Goal: Task Accomplishment & Management: Manage account settings

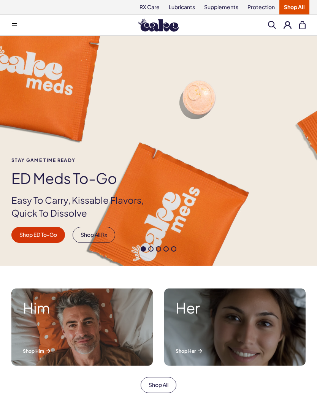
click at [288, 28] on button at bounding box center [288, 25] width 8 height 8
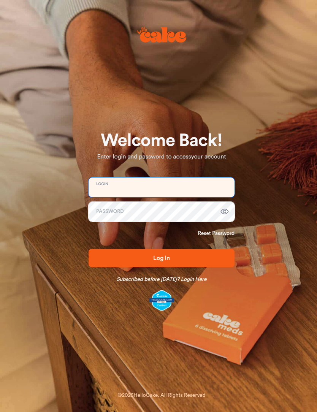
click at [165, 187] on input "email" at bounding box center [162, 188] width 146 height 20
type input "**********"
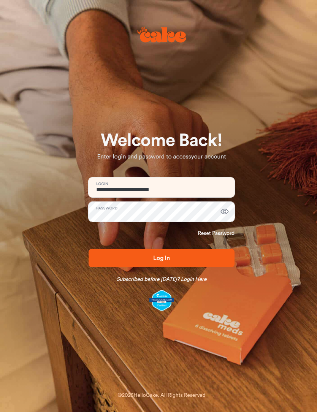
click at [162, 258] on button "Log In" at bounding box center [162, 258] width 146 height 18
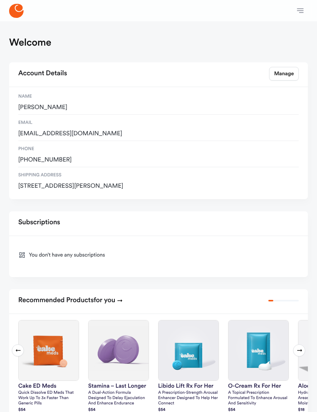
click at [297, 14] on icon "button" at bounding box center [300, 10] width 9 height 9
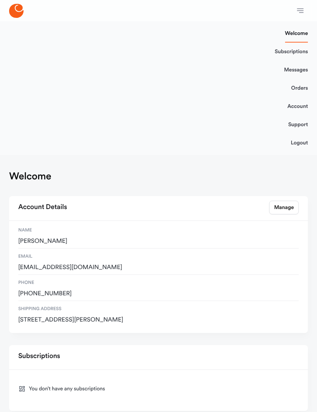
click at [297, 70] on link "Messages" at bounding box center [296, 70] width 24 height 18
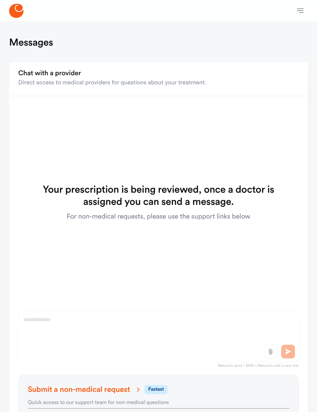
click at [299, 13] on icon "button" at bounding box center [300, 10] width 9 height 9
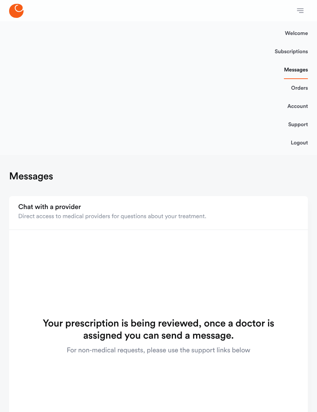
click at [302, 89] on link "Orders" at bounding box center [299, 88] width 17 height 18
